Goal: Check status

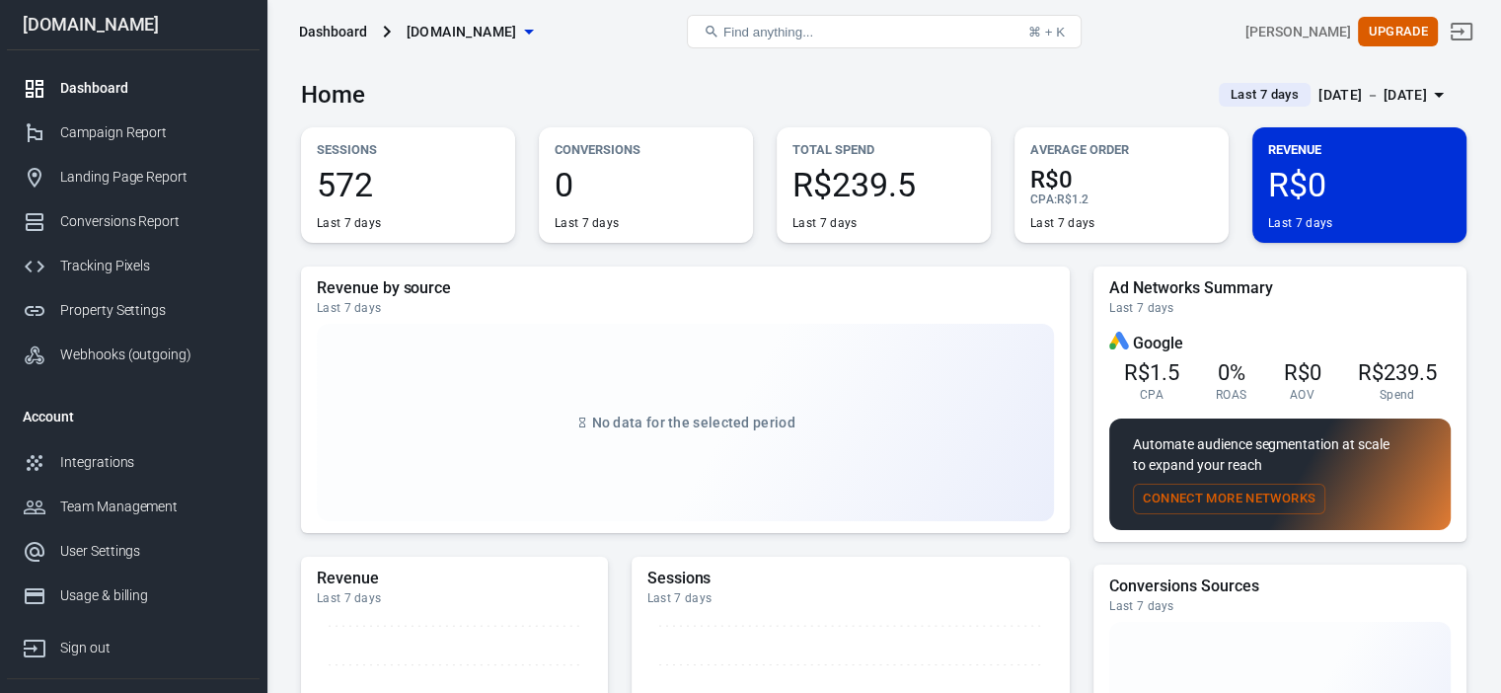
click at [1248, 94] on span "Last 7 days" at bounding box center [1264, 95] width 84 height 20
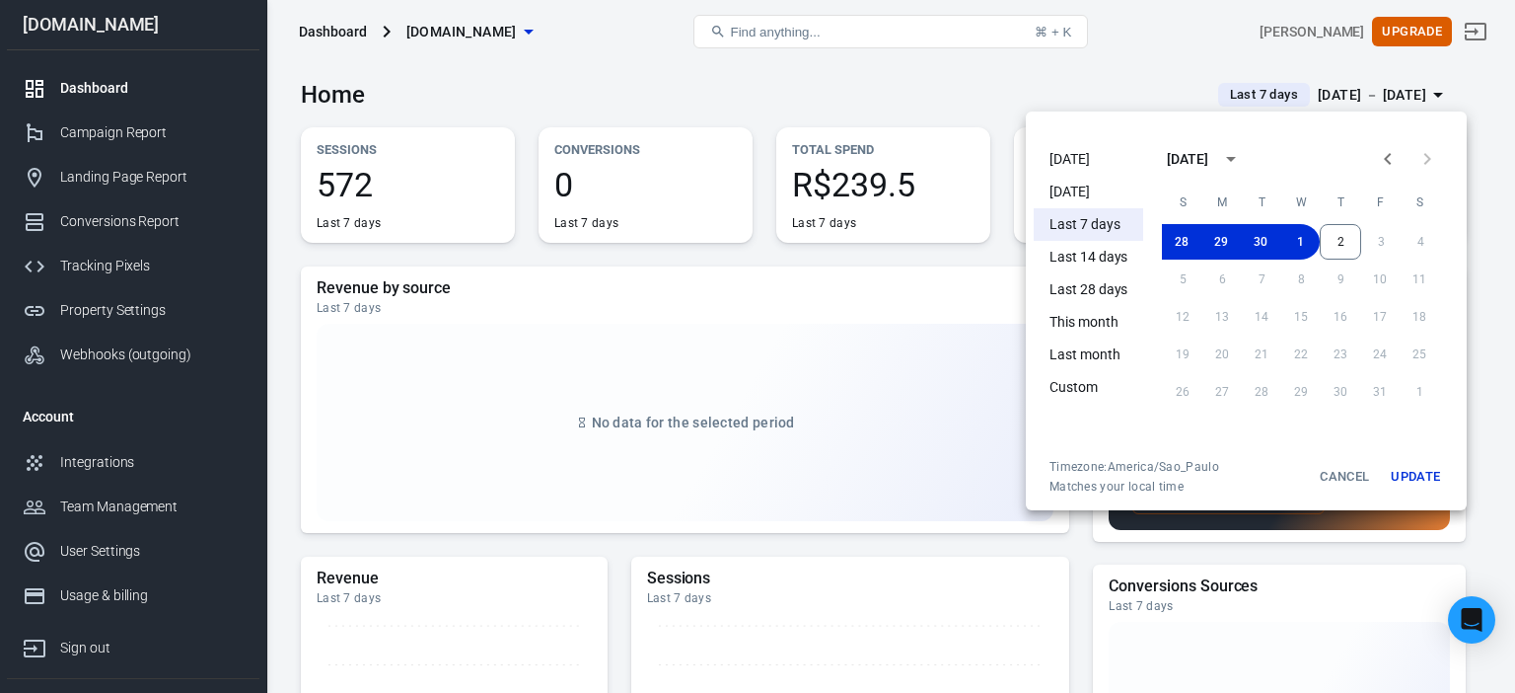
drag, startPoint x: 1083, startPoint y: 152, endPoint x: 1114, endPoint y: 166, distance: 33.6
click at [1081, 152] on li "[DATE]" at bounding box center [1089, 159] width 110 height 33
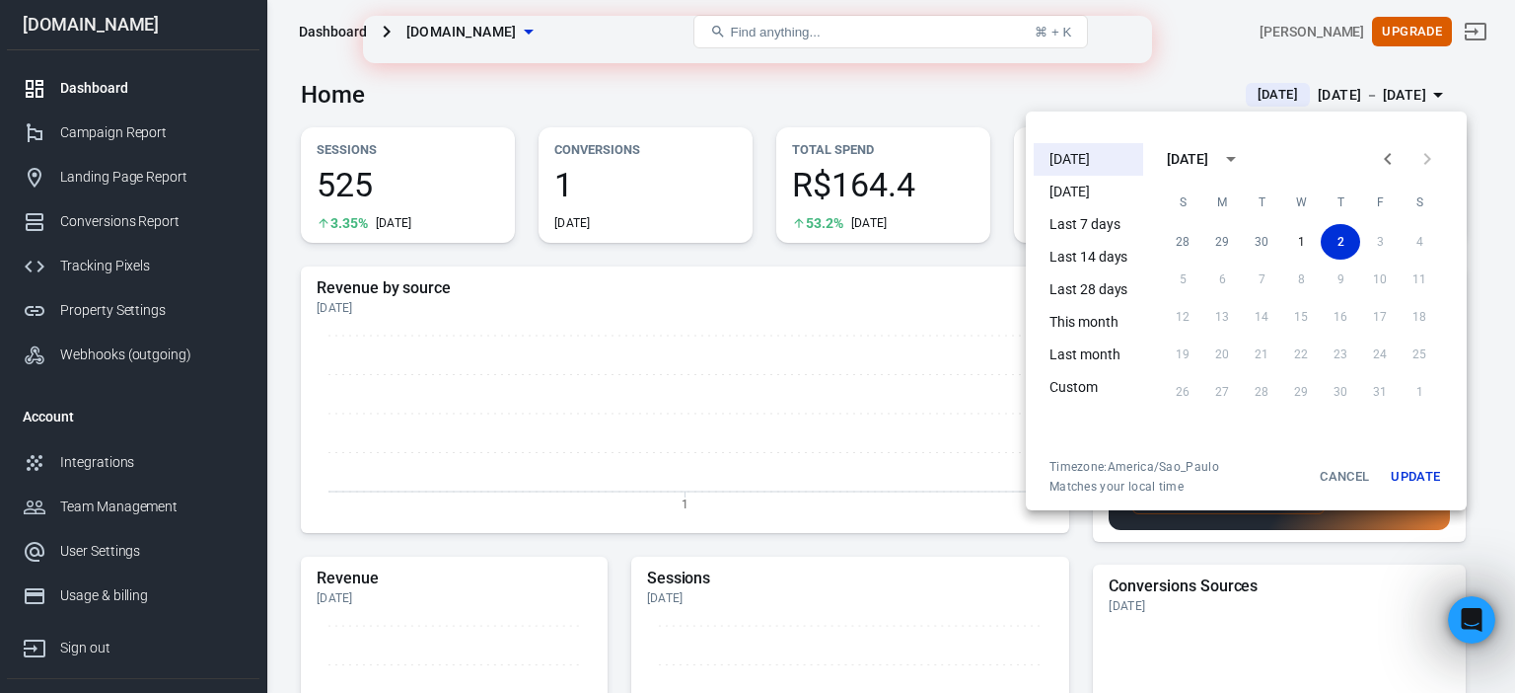
click at [916, 85] on div at bounding box center [757, 346] width 1515 height 693
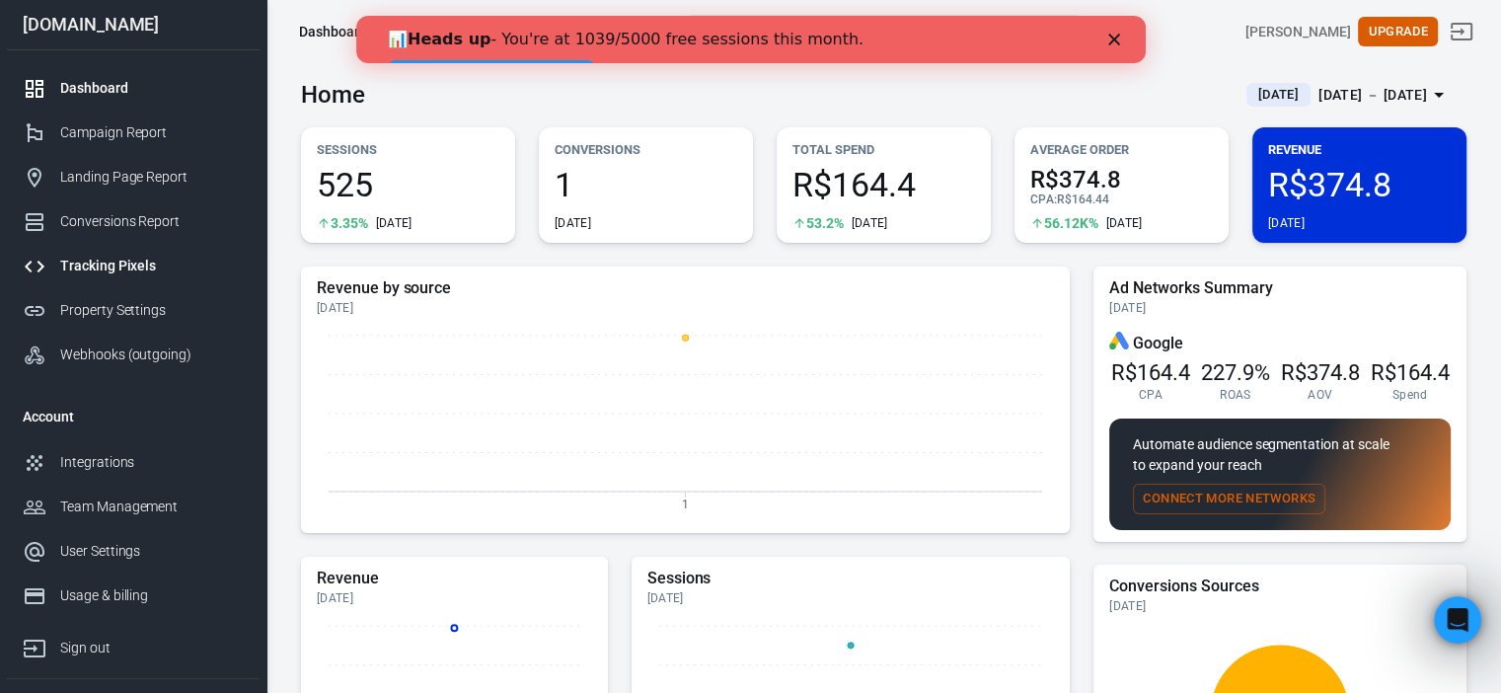
click at [149, 257] on div "Tracking Pixels" at bounding box center [151, 266] width 183 height 21
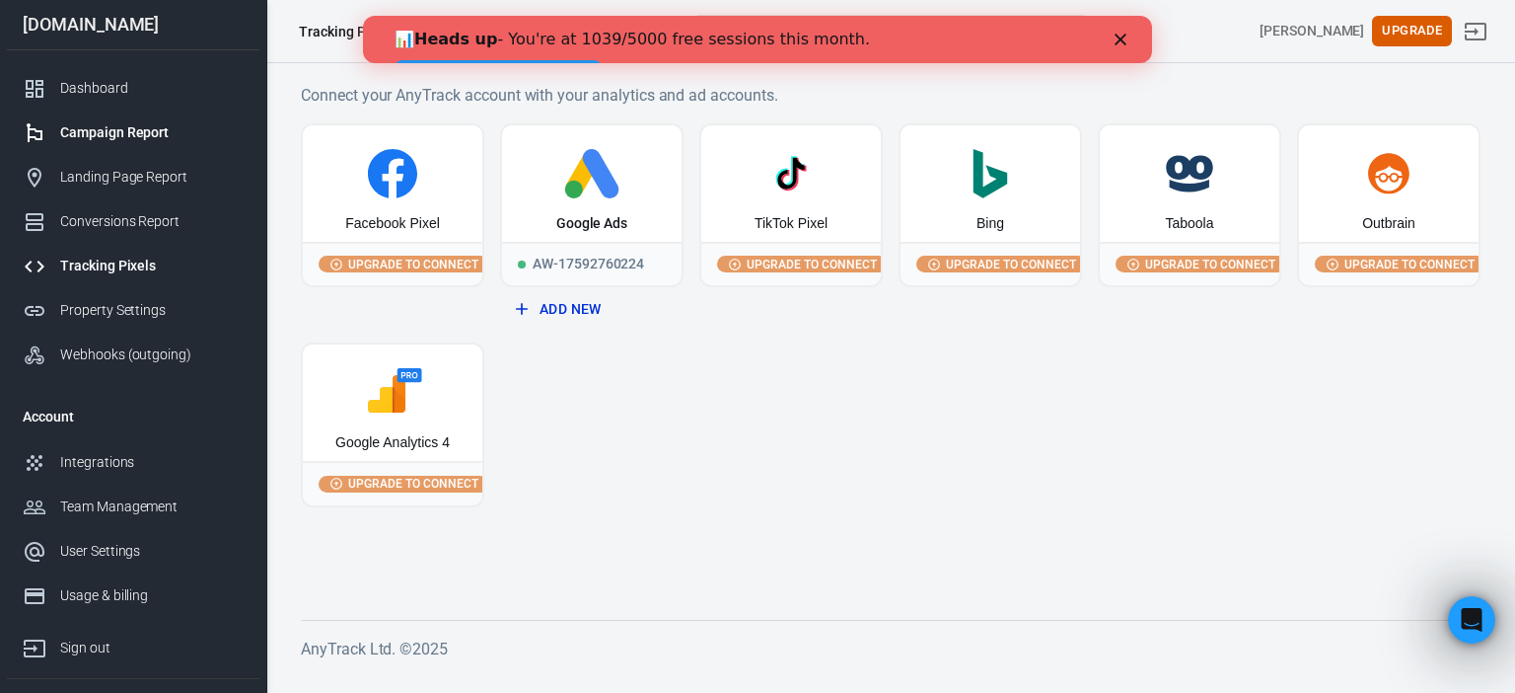
click at [149, 128] on div "Campaign Report" at bounding box center [151, 132] width 183 height 21
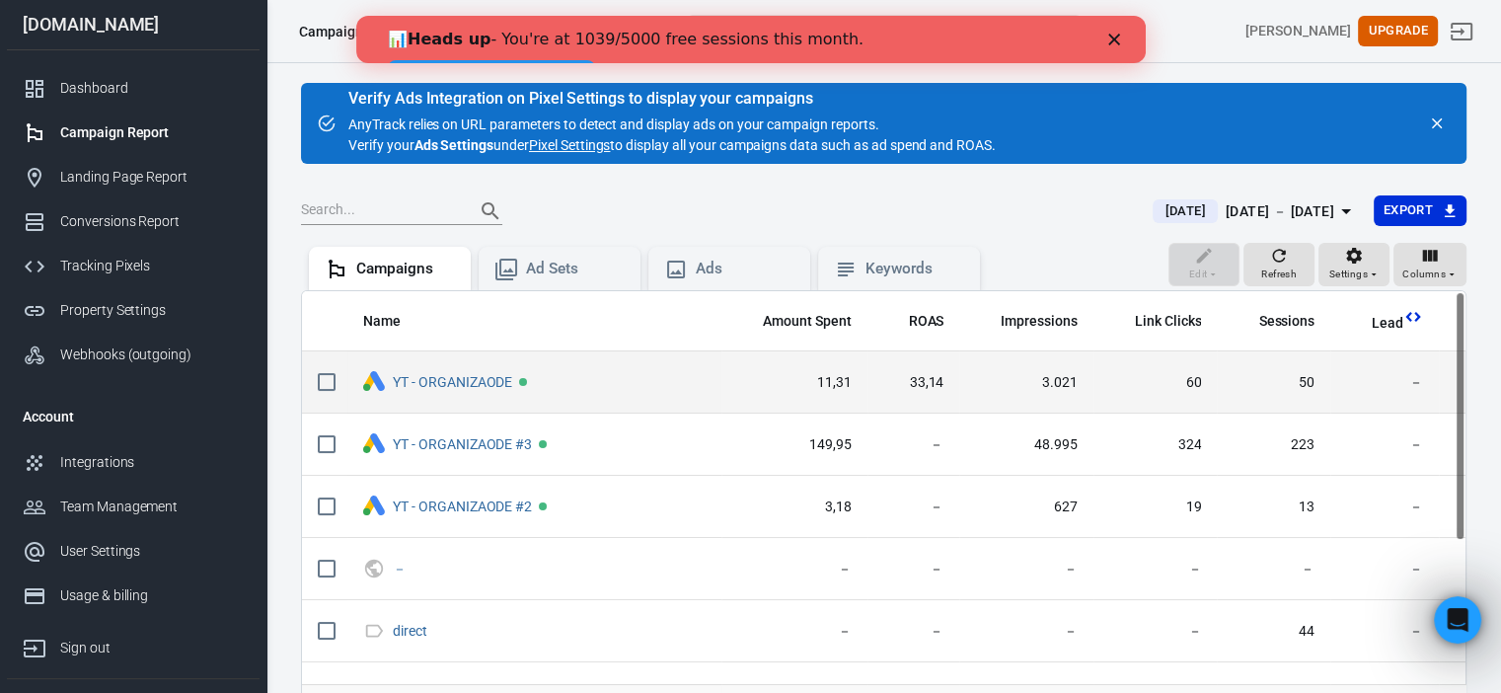
click at [1287, 377] on span "50" at bounding box center [1273, 383] width 82 height 20
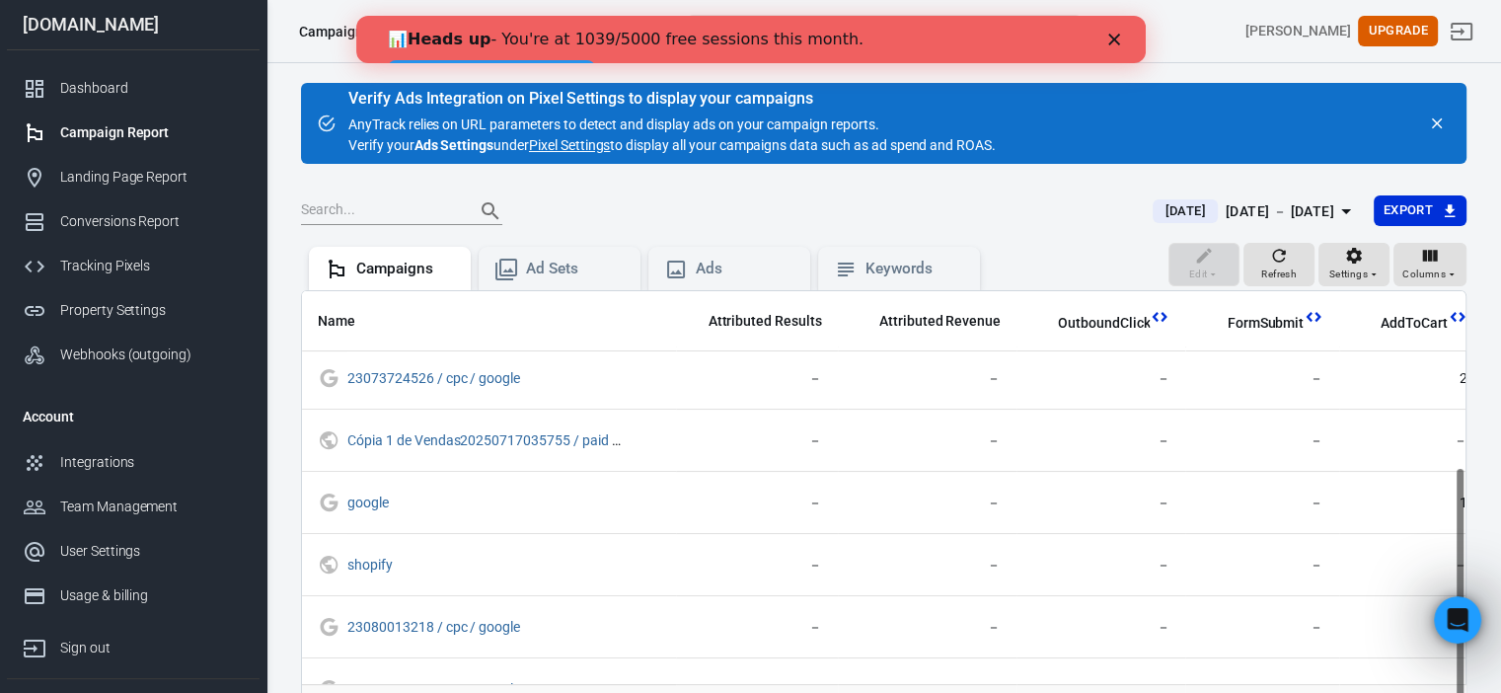
scroll to position [348, 1040]
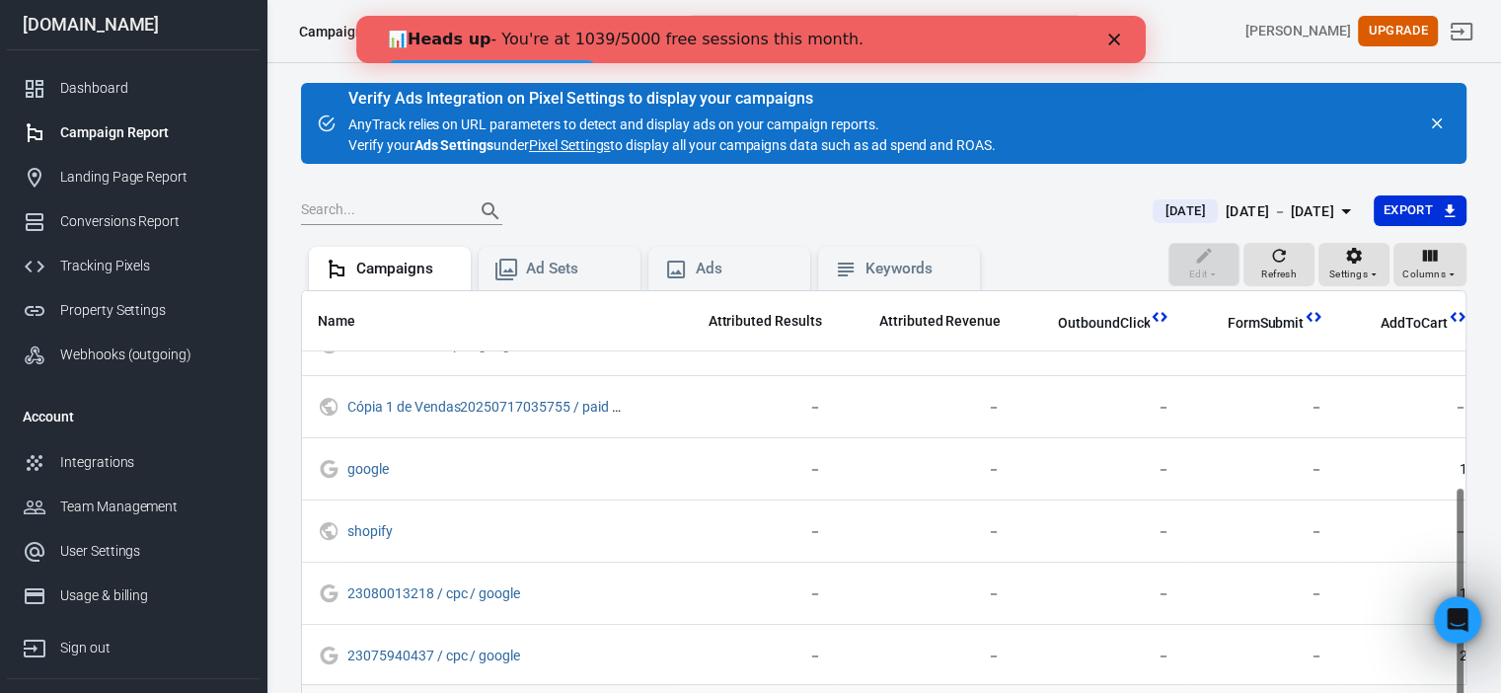
drag, startPoint x: 1458, startPoint y: 369, endPoint x: 1460, endPoint y: 590, distance: 221.0
click at [1460, 590] on div "Name Amount Spent ROAS Impressions Link Clicks Sessions Lead Purchase Revenue A…" at bounding box center [883, 514] width 1163 height 446
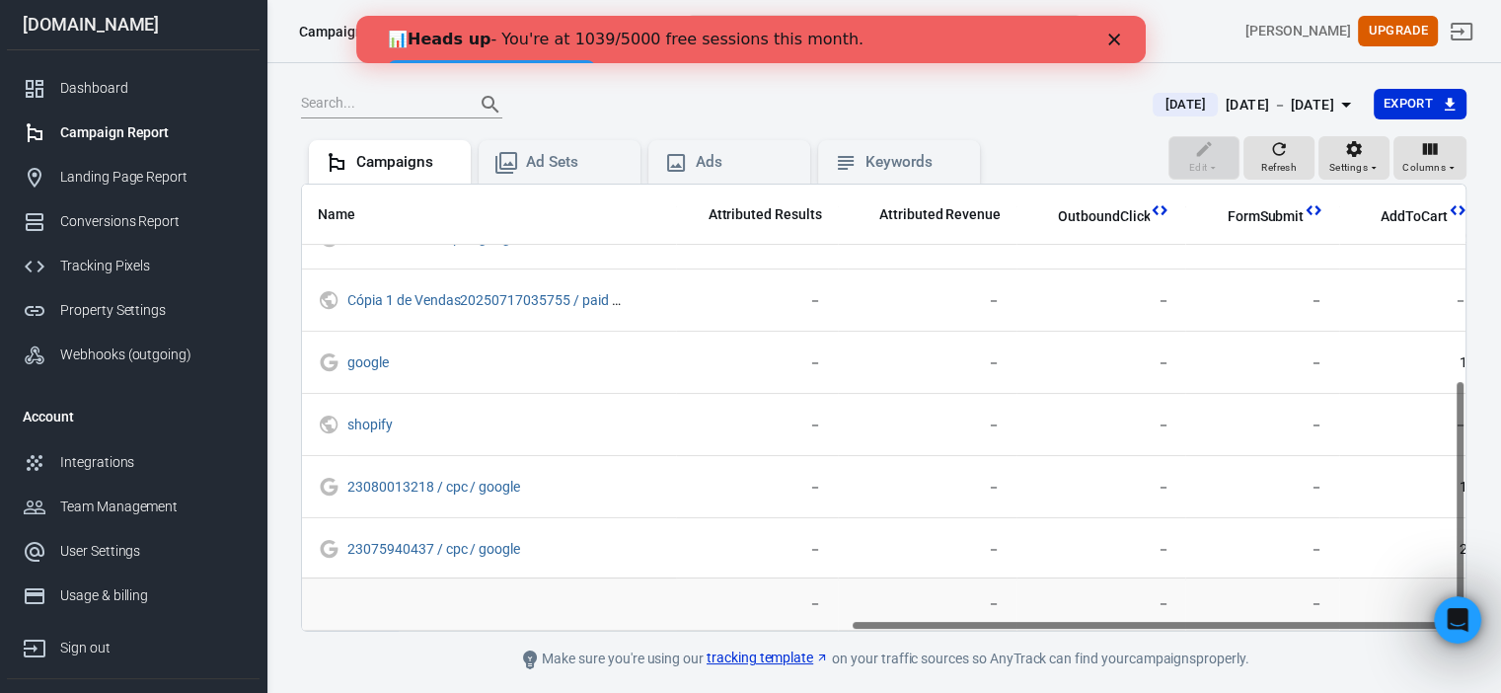
scroll to position [110, 0]
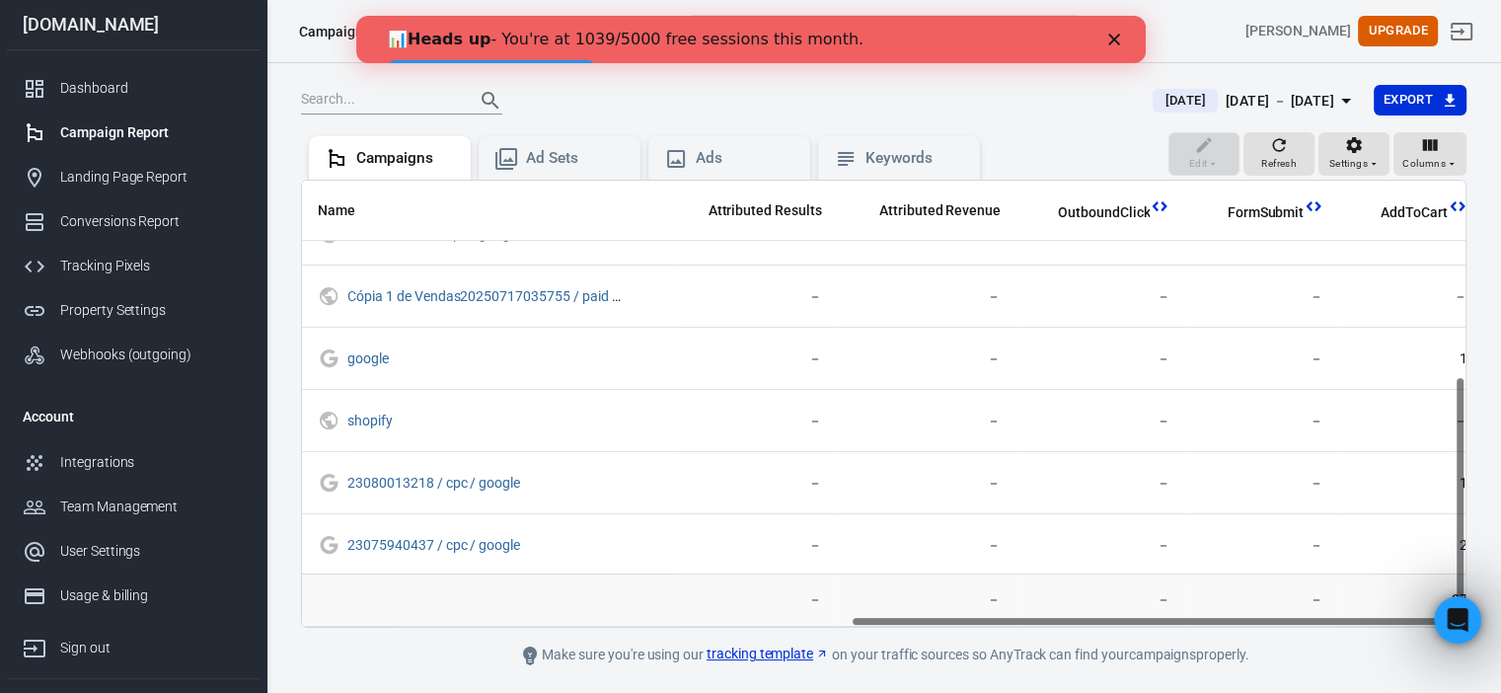
drag, startPoint x: 1514, startPoint y: 533, endPoint x: 14, endPoint y: 28, distance: 1583.3
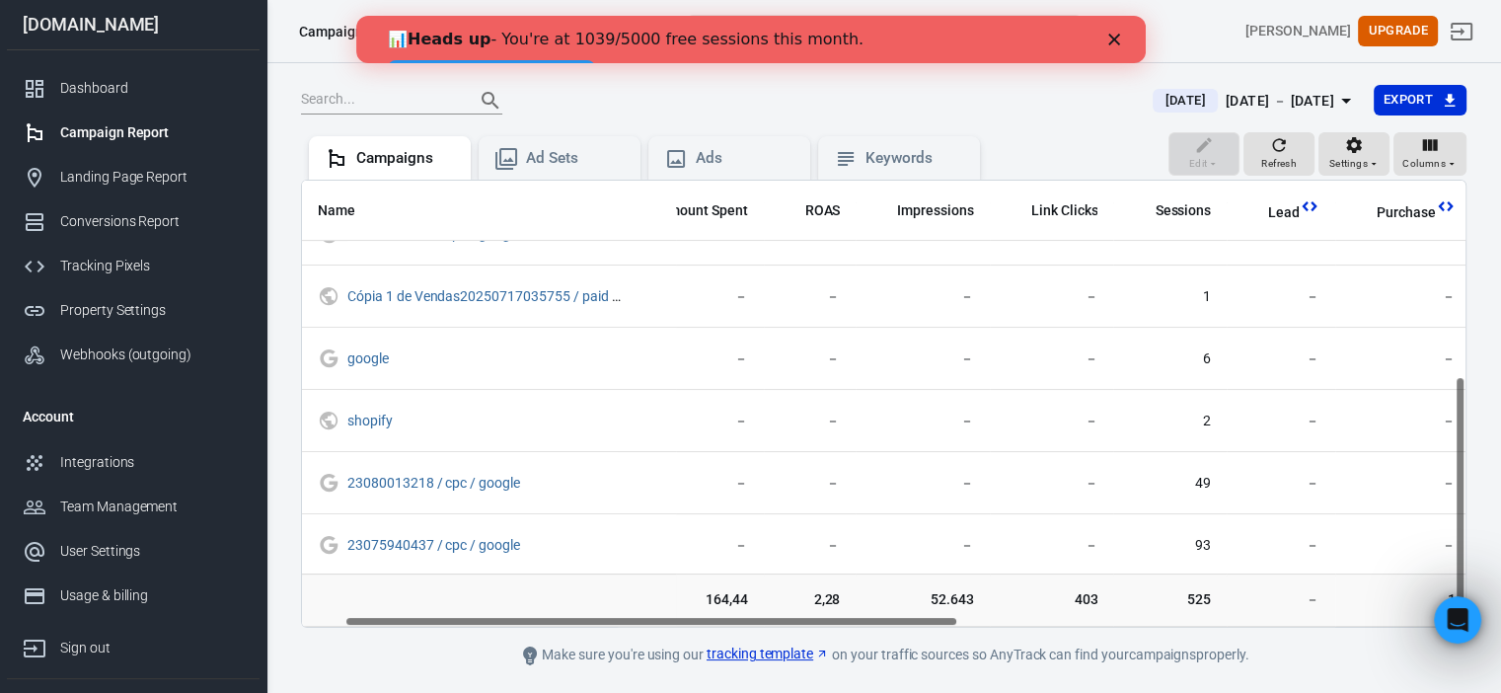
scroll to position [348, 0]
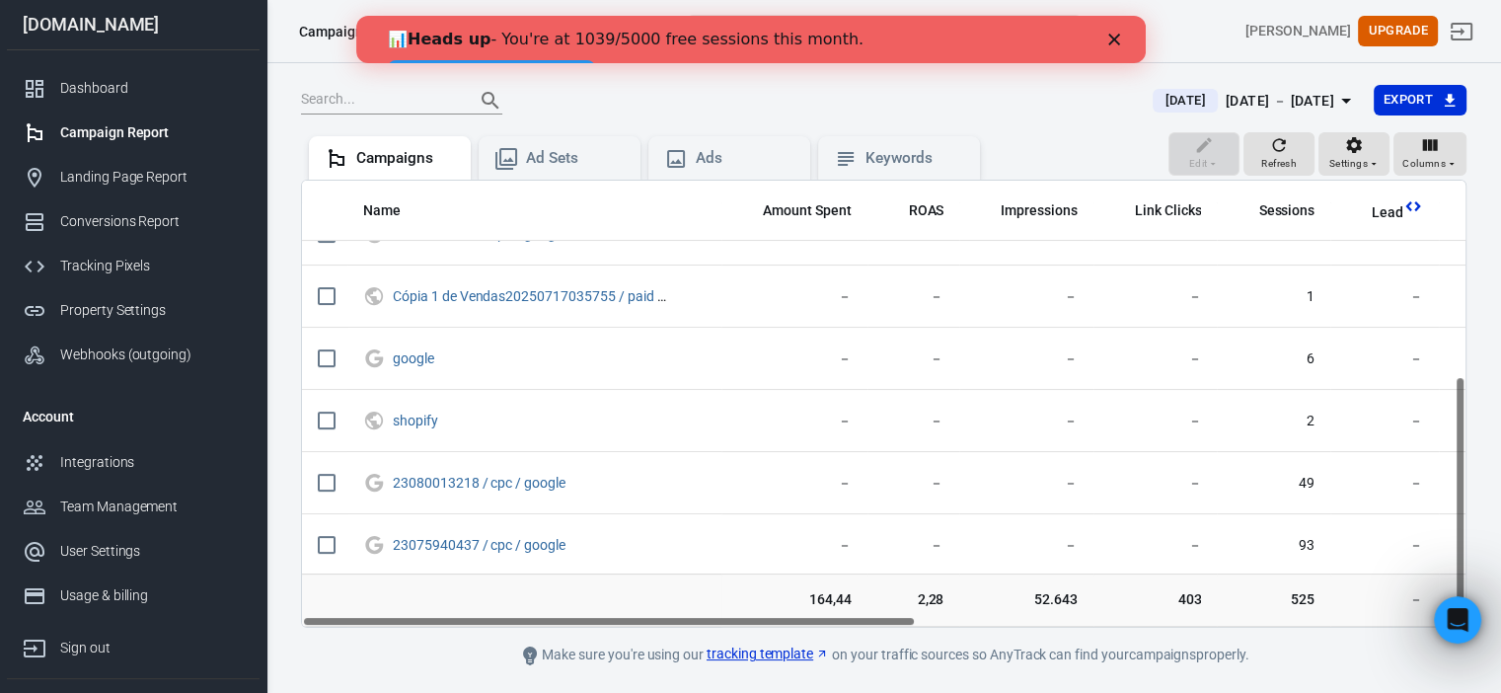
drag, startPoint x: 1195, startPoint y: 622, endPoint x: 422, endPoint y: 668, distance: 773.9
click at [422, 668] on div "Verify Ads Integration on Pixel Settings to display your campaigns AnyTrack rel…" at bounding box center [883, 352] width 1234 height 799
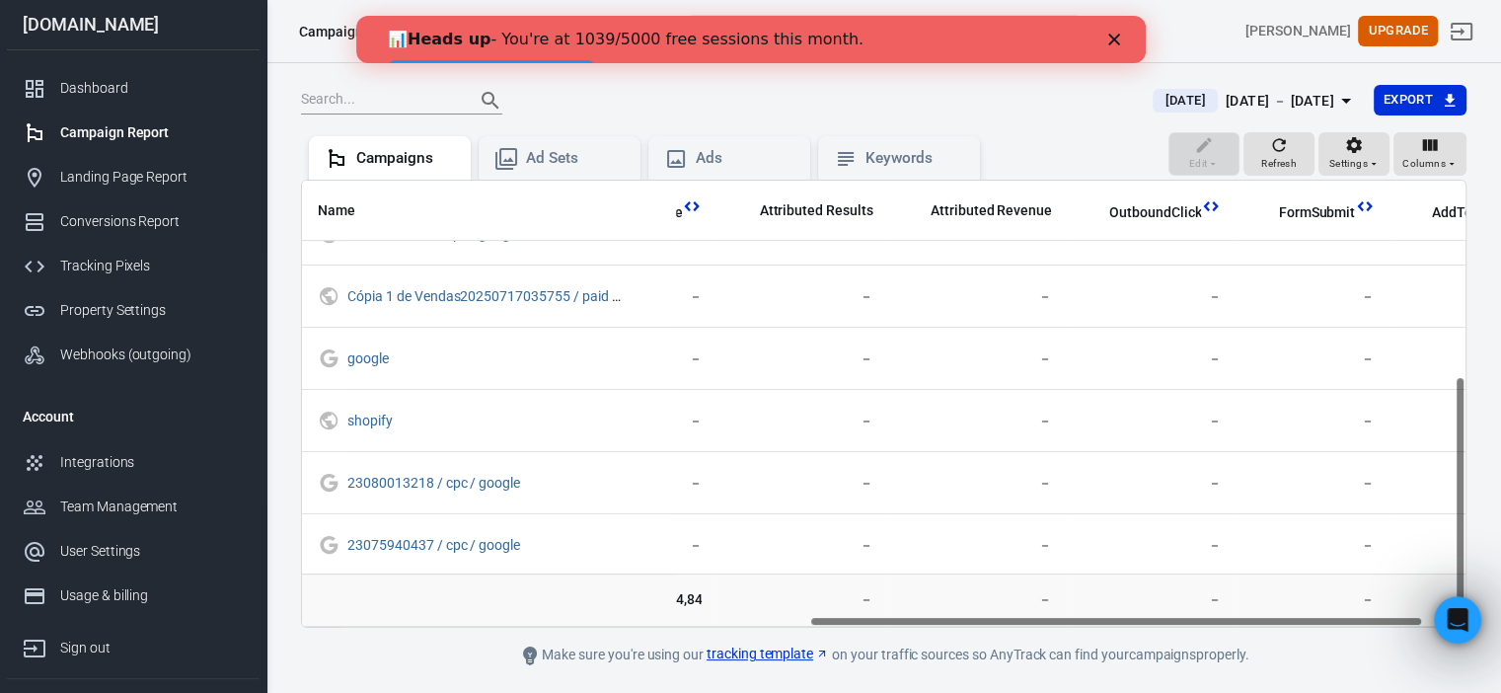
scroll to position [348, 1040]
drag, startPoint x: 850, startPoint y: 622, endPoint x: 1514, endPoint y: 551, distance: 667.6
click at [1500, 551] on html "Campaigns [DOMAIN_NAME] Find anything... ⌘ + K [PERSON_NAME] Upgrade [DOMAIN_NA…" at bounding box center [750, 321] width 1501 height 862
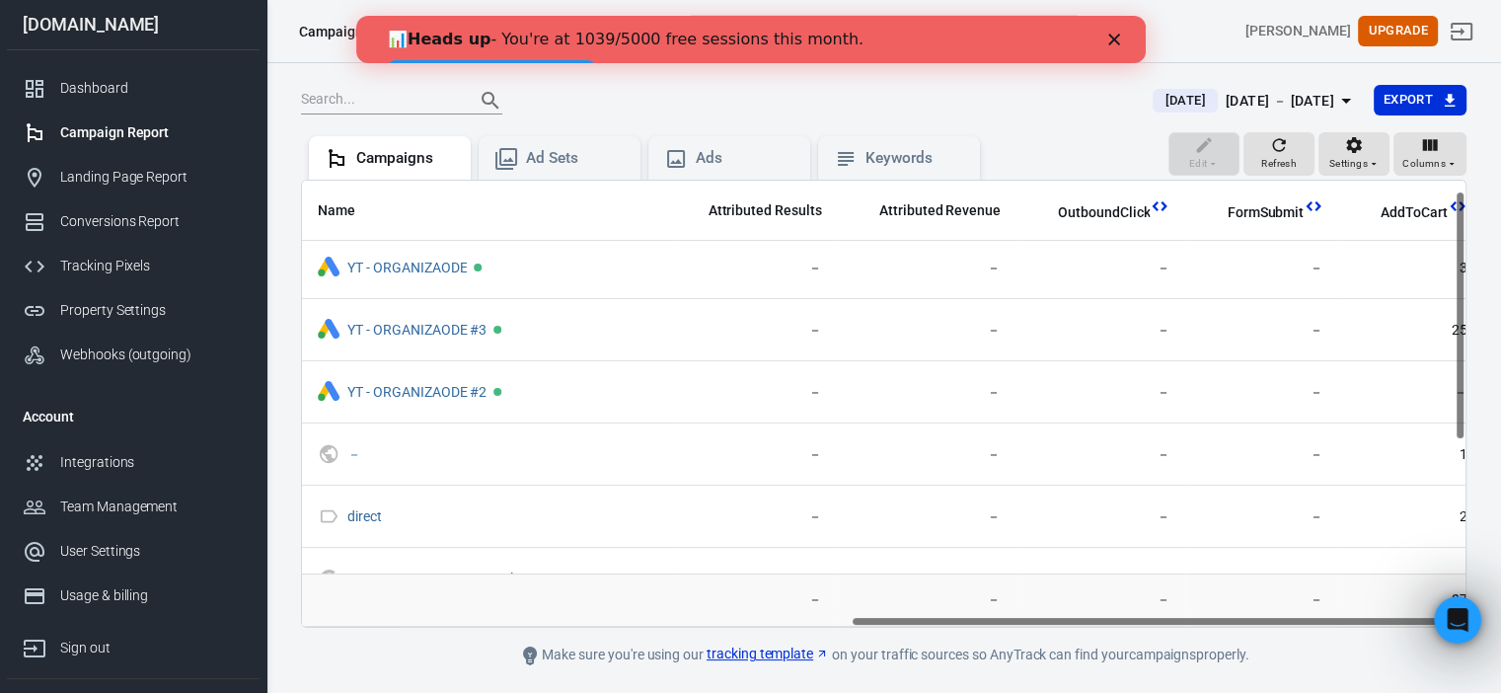
scroll to position [0, 1040]
drag, startPoint x: 1456, startPoint y: 521, endPoint x: 1457, endPoint y: 321, distance: 200.3
click at [1457, 321] on div "Name Amount Spent ROAS Impressions Link Clicks Sessions Lead Purchase Revenue A…" at bounding box center [883, 404] width 1163 height 446
drag, startPoint x: 1460, startPoint y: 365, endPoint x: 1514, endPoint y: 315, distance: 74.0
click at [1500, 315] on html "Campaigns [DOMAIN_NAME] Find anything... ⌘ + K [PERSON_NAME] Upgrade [DOMAIN_NA…" at bounding box center [750, 321] width 1501 height 862
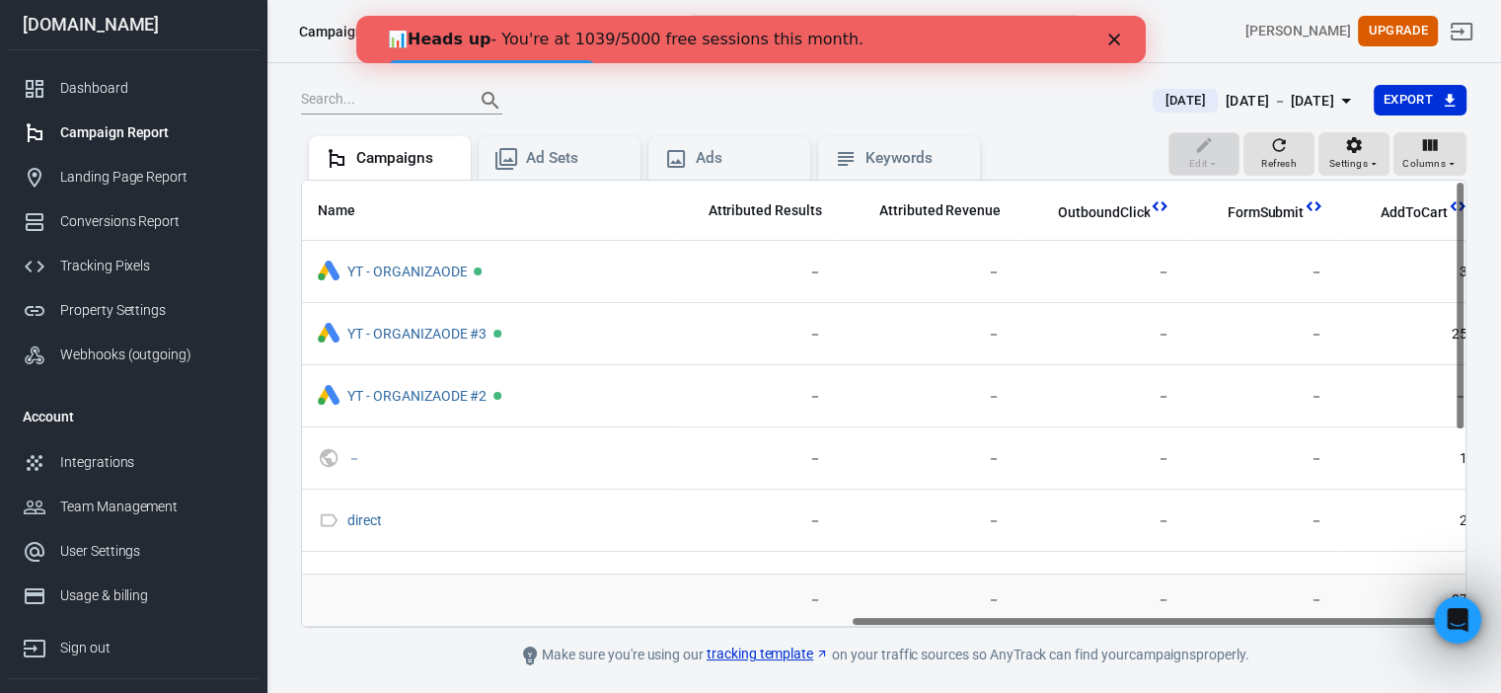
click at [1239, 36] on div "[PERSON_NAME] Upgrade" at bounding box center [1283, 31] width 388 height 47
